Goal: Entertainment & Leisure: Consume media (video, audio)

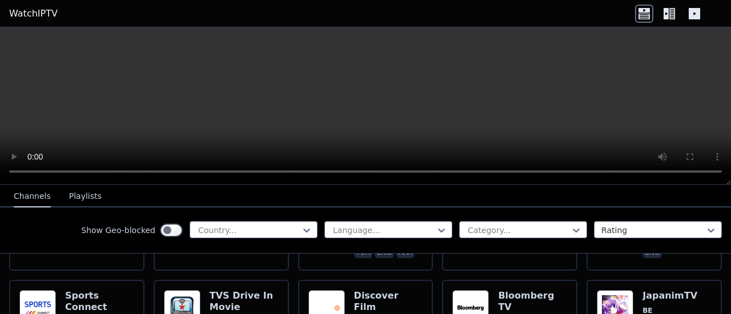
scroll to position [444, 0]
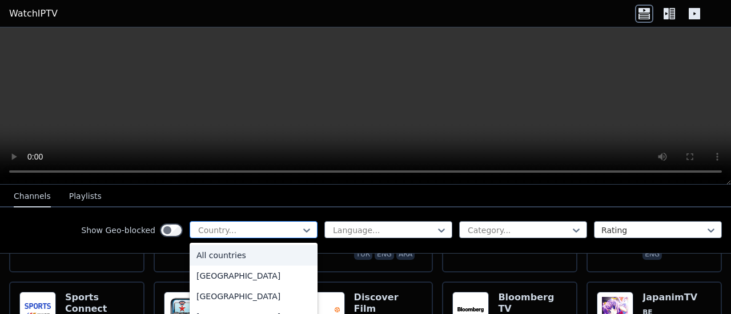
click at [264, 225] on div at bounding box center [249, 230] width 104 height 11
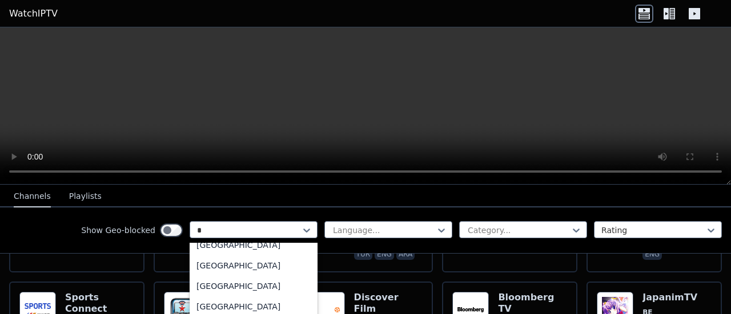
scroll to position [0, 0]
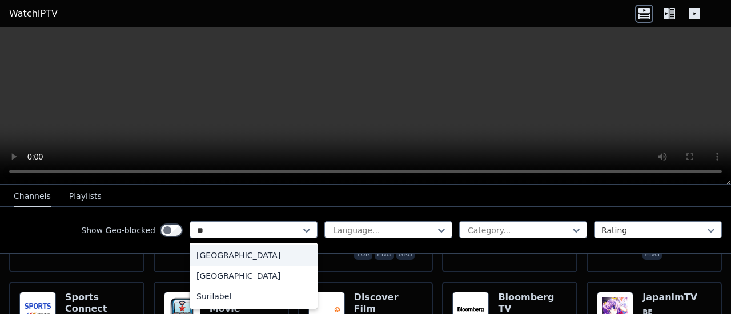
type input "*"
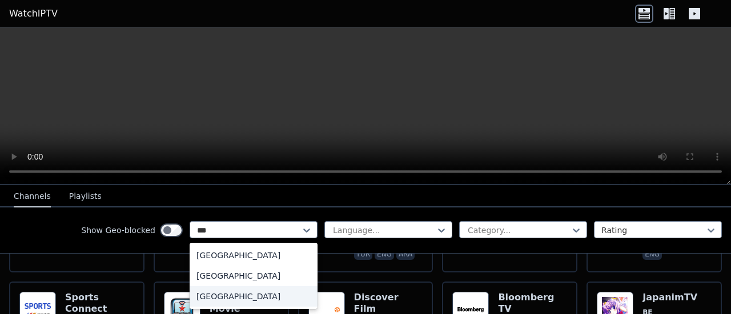
type input "****"
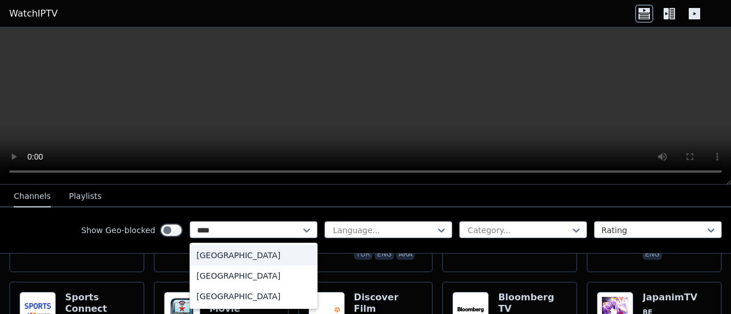
click at [211, 252] on div "[GEOGRAPHIC_DATA]" at bounding box center [253, 255] width 128 height 21
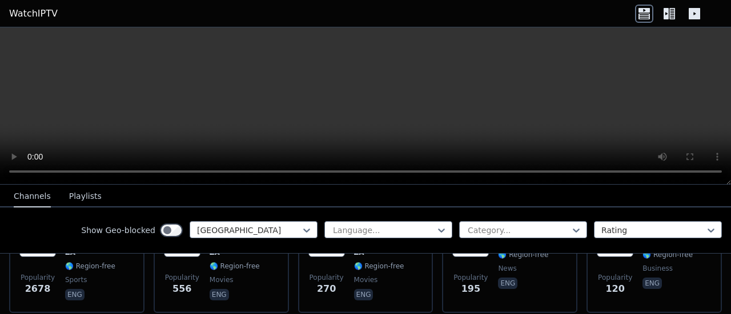
scroll to position [192, 0]
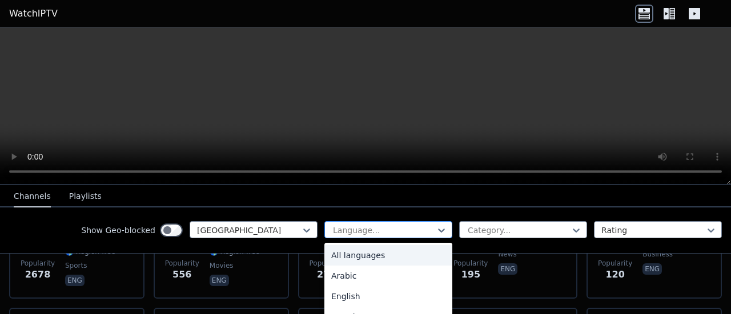
click at [350, 225] on div at bounding box center [384, 230] width 104 height 11
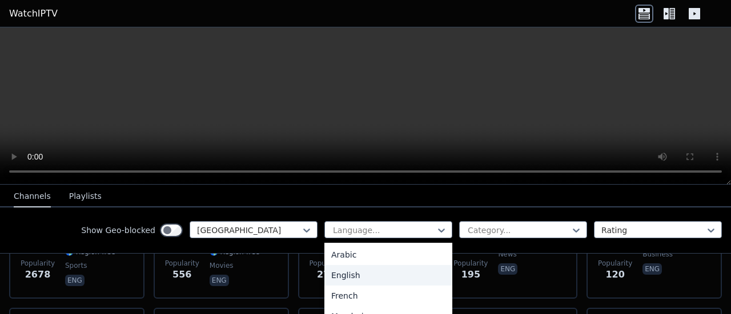
scroll to position [0, 0]
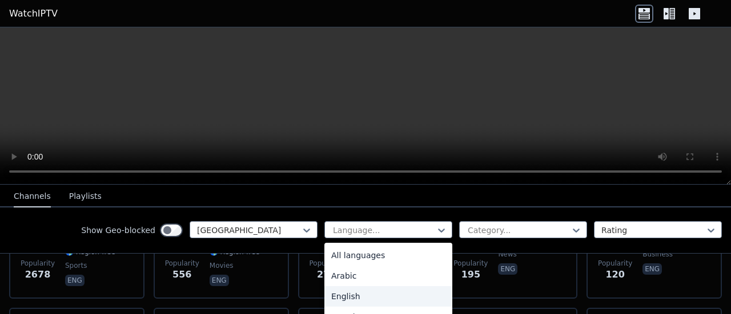
click at [338, 301] on div "English" at bounding box center [388, 297] width 128 height 21
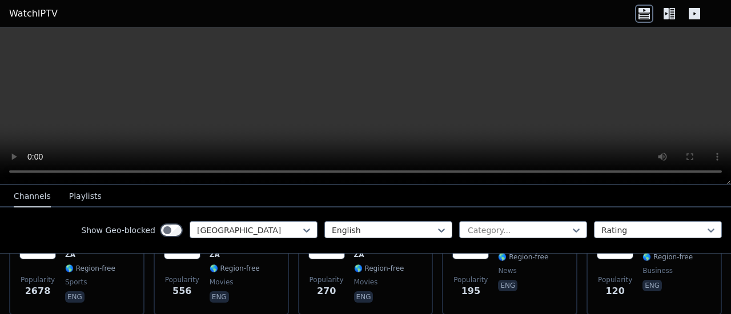
scroll to position [193, 0]
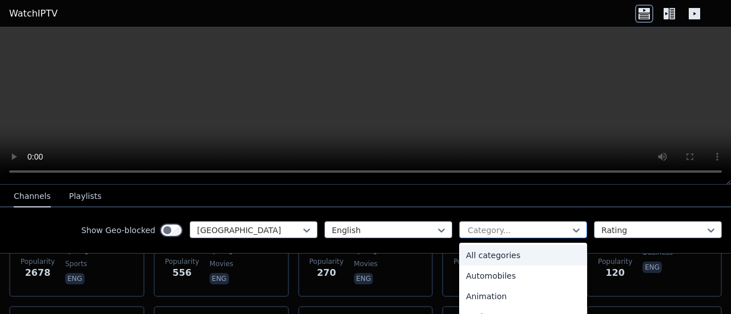
click at [490, 224] on div "Category..." at bounding box center [523, 229] width 128 height 17
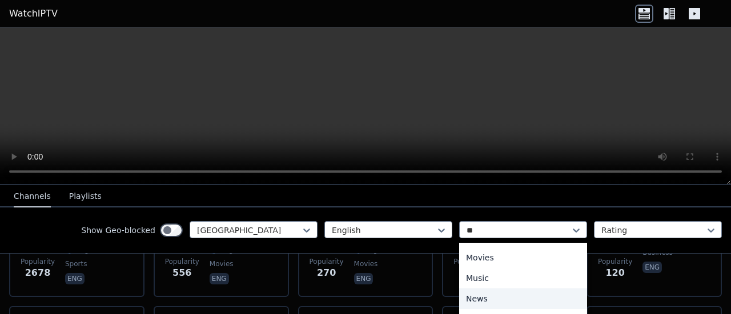
scroll to position [0, 0]
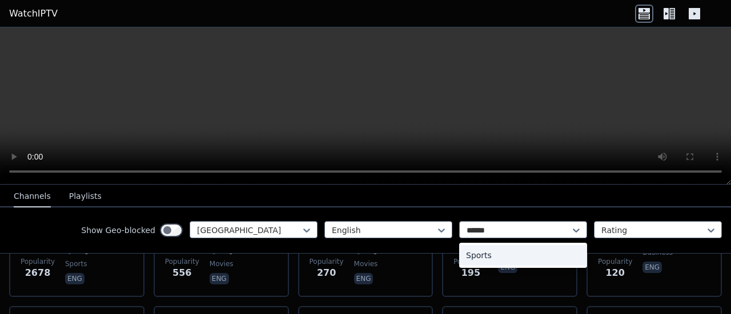
type input "******"
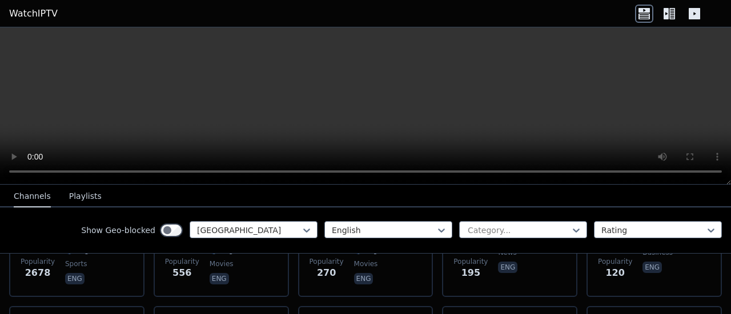
click at [644, 220] on div "Show Geo-blocked [GEOGRAPHIC_DATA] English Category... Rating" at bounding box center [365, 231] width 731 height 46
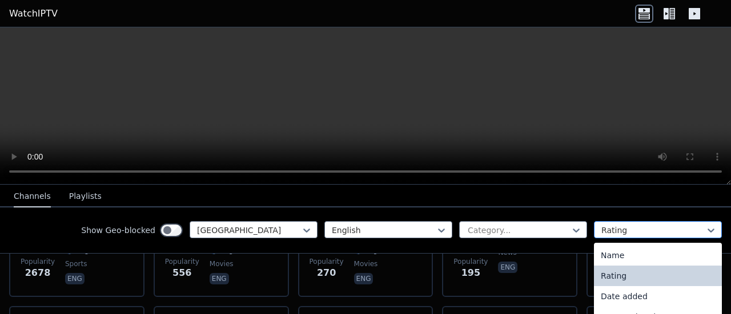
click at [650, 225] on div at bounding box center [653, 230] width 104 height 11
click at [610, 256] on div "Name" at bounding box center [658, 255] width 128 height 21
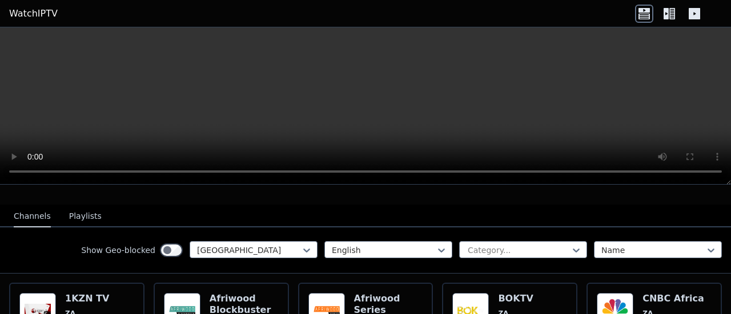
scroll to position [104, 0]
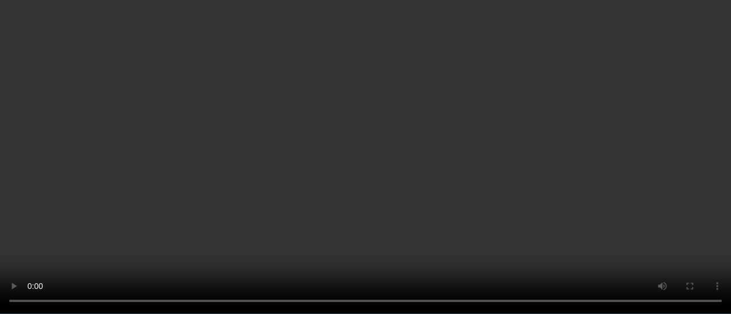
scroll to position [664, 0]
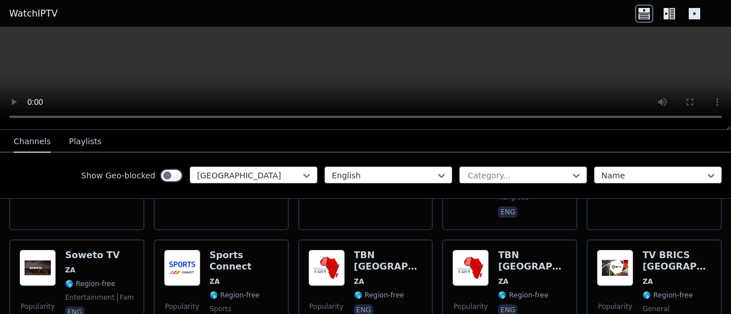
click at [470, 165] on div "Show Geo-blocked [GEOGRAPHIC_DATA] English Category... Name" at bounding box center [365, 176] width 731 height 46
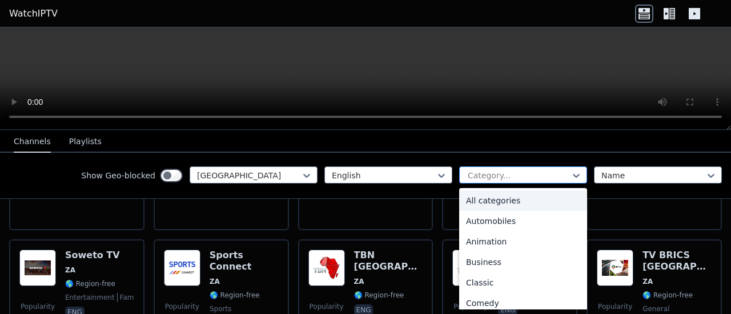
click at [469, 172] on div at bounding box center [518, 175] width 104 height 11
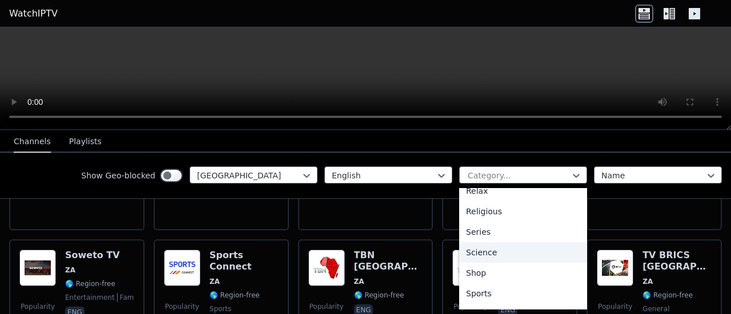
scroll to position [437, 0]
click at [475, 259] on div "Sports" at bounding box center [523, 257] width 128 height 21
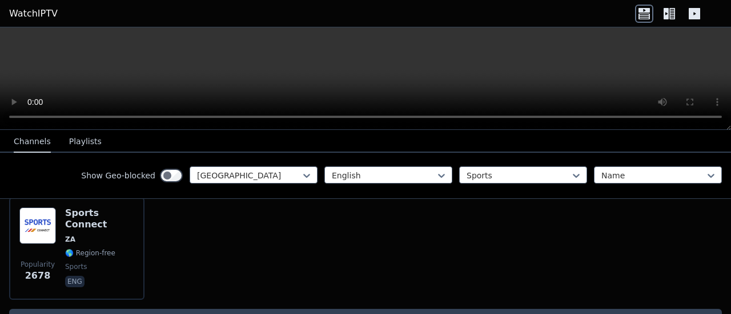
scroll to position [138, 0]
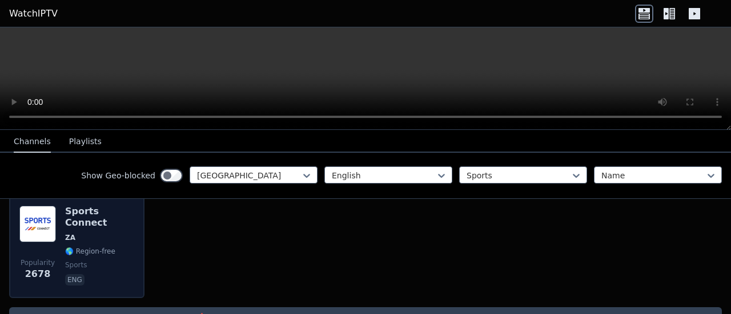
click at [39, 213] on img at bounding box center [37, 224] width 37 height 37
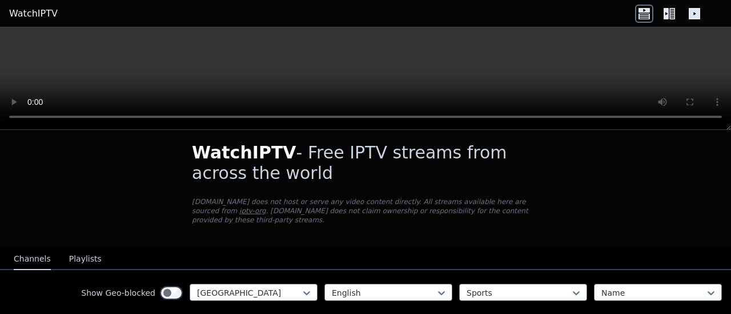
scroll to position [0, 0]
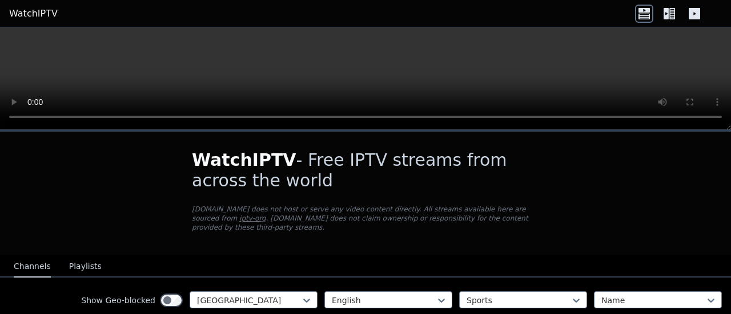
click at [69, 260] on button "Playlists" at bounding box center [85, 267] width 33 height 22
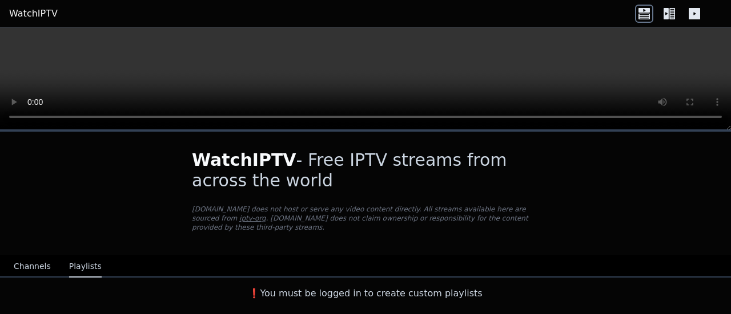
click at [29, 256] on button "Channels" at bounding box center [32, 267] width 37 height 22
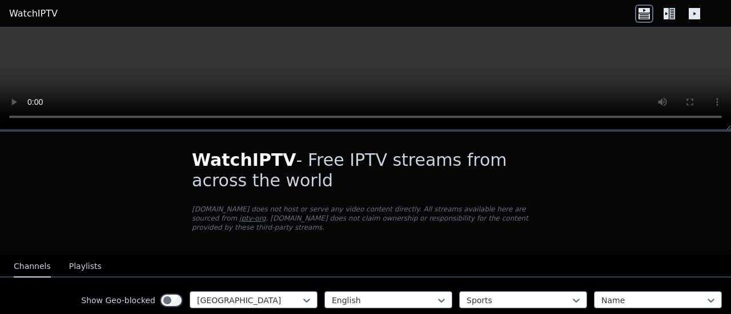
click at [672, 7] on icon at bounding box center [669, 14] width 18 height 18
